Goal: Task Accomplishment & Management: Use online tool/utility

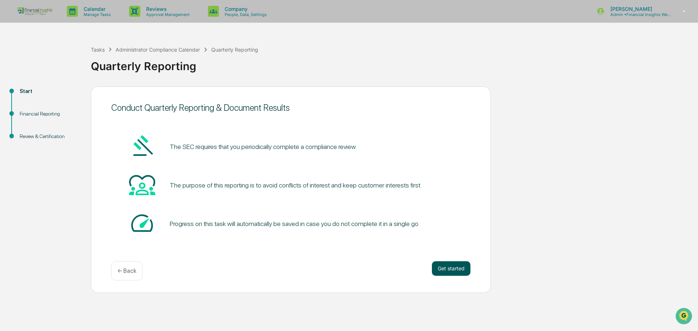
click at [455, 273] on button "Get started" at bounding box center [451, 268] width 39 height 15
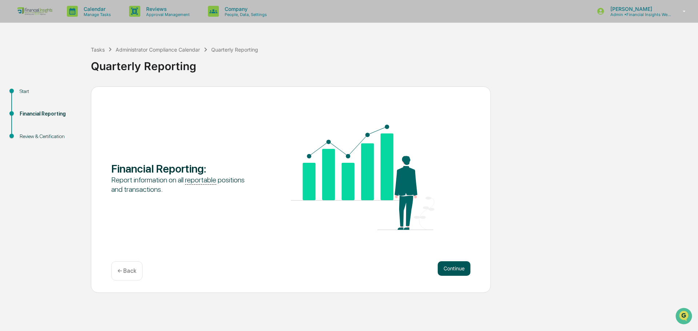
click at [452, 269] on button "Continue" at bounding box center [453, 268] width 33 height 15
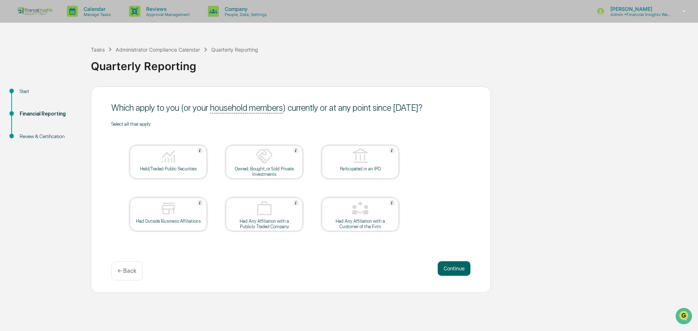
click at [166, 160] on img at bounding box center [167, 155] width 17 height 17
click at [454, 264] on button "Continue" at bounding box center [453, 268] width 33 height 15
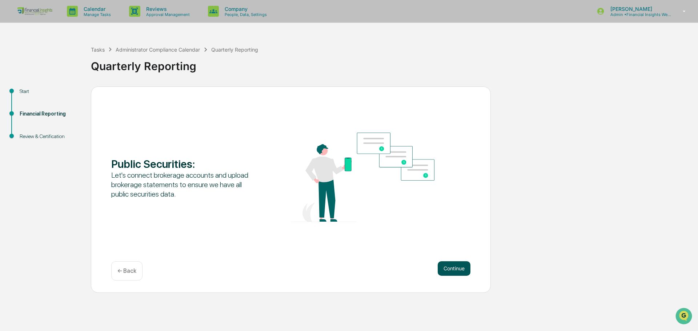
click at [452, 270] on button "Continue" at bounding box center [453, 268] width 33 height 15
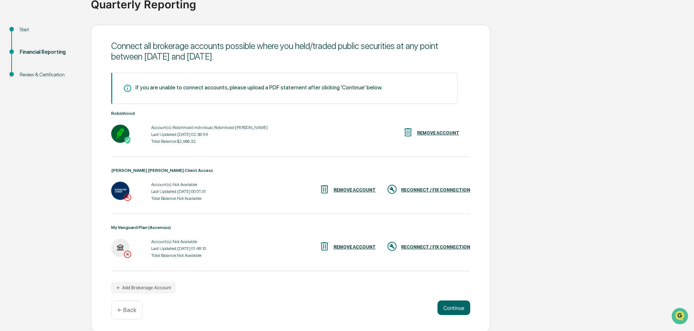
scroll to position [63, 0]
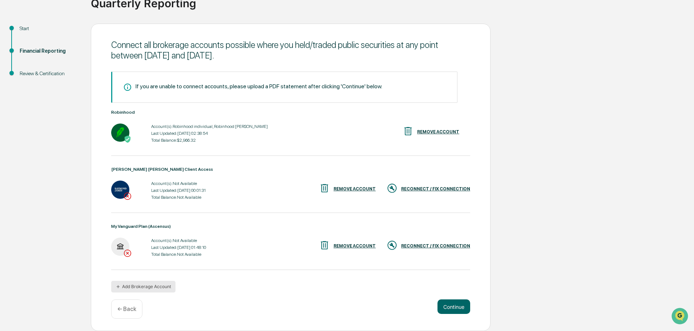
click at [144, 288] on button "Add Brokerage Account" at bounding box center [143, 287] width 64 height 12
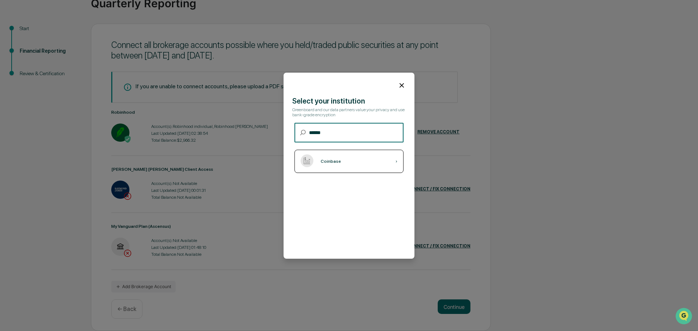
type input "******"
click at [343, 162] on div "Coinbase ›" at bounding box center [348, 161] width 109 height 23
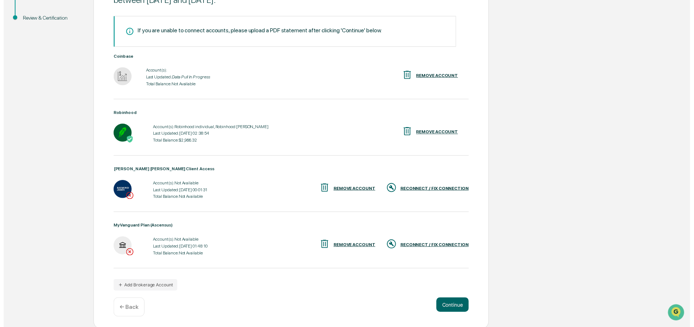
scroll to position [120, 0]
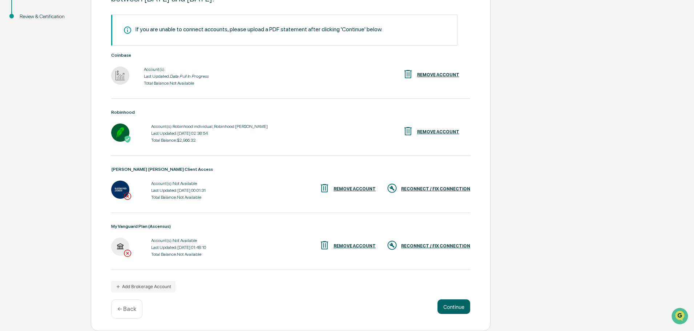
click at [425, 187] on div "RECONNECT / FIX CONNECTION" at bounding box center [435, 188] width 69 height 5
click at [431, 244] on div "RECONNECT / FIX CONNECTION" at bounding box center [435, 245] width 69 height 5
click at [352, 188] on div "REMOVE ACCOUNT" at bounding box center [355, 188] width 42 height 5
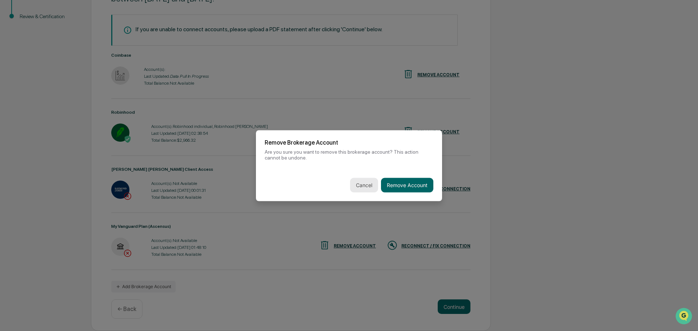
click at [362, 186] on button "Cancel" at bounding box center [364, 185] width 28 height 15
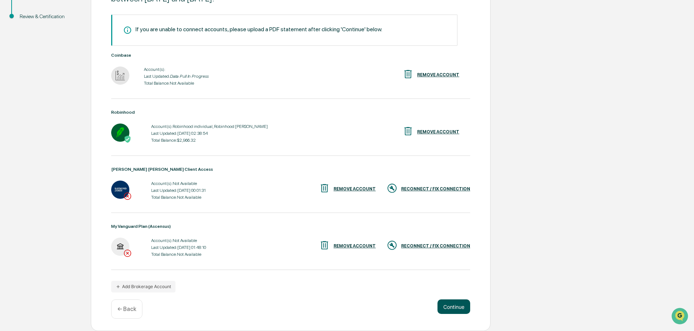
click at [454, 303] on button "Continue" at bounding box center [453, 306] width 33 height 15
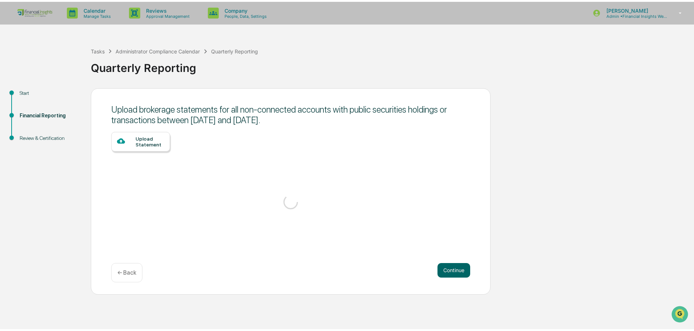
scroll to position [0, 0]
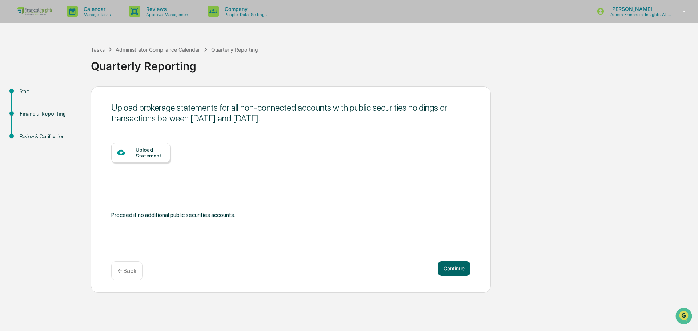
click at [118, 268] on p "← Back" at bounding box center [126, 270] width 19 height 7
